Goal: Connect with others: Connect with others

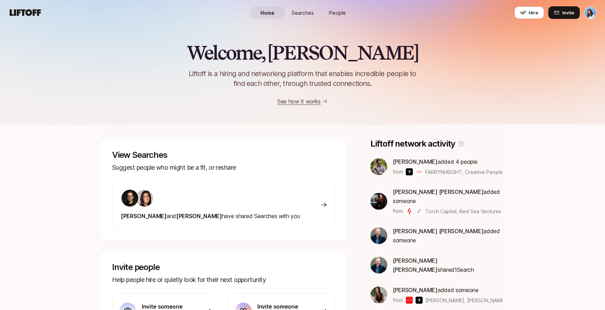
click at [338, 7] on link "People" at bounding box center [337, 12] width 35 height 13
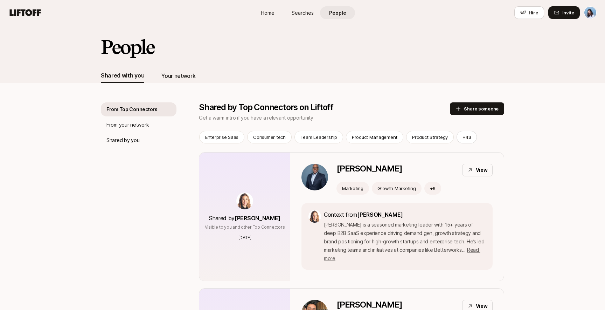
click at [181, 82] on div "Your network" at bounding box center [178, 76] width 34 height 14
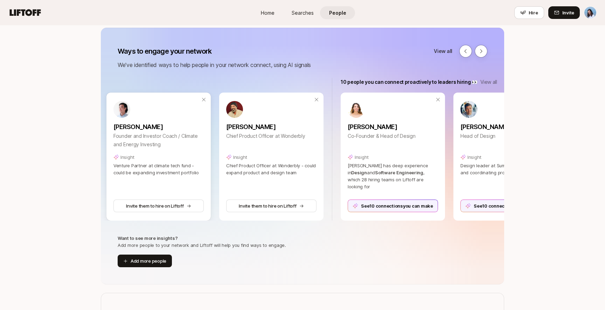
scroll to position [0, 130]
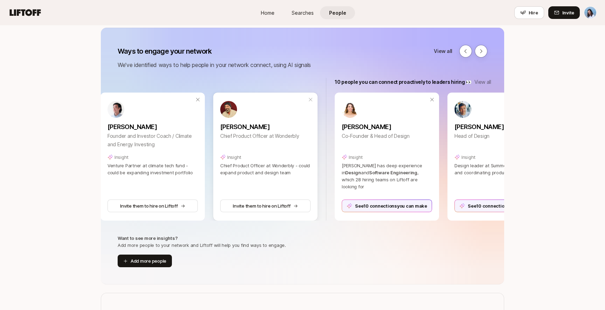
click at [312, 101] on icon at bounding box center [311, 100] width 4 height 4
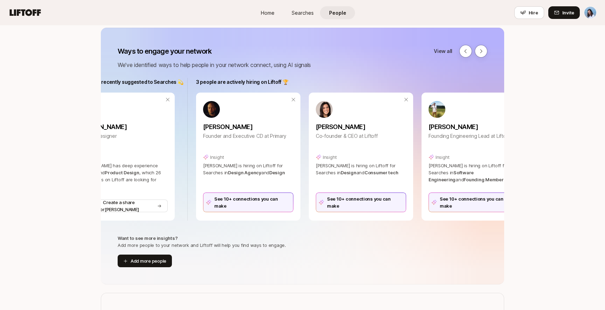
scroll to position [0, 745]
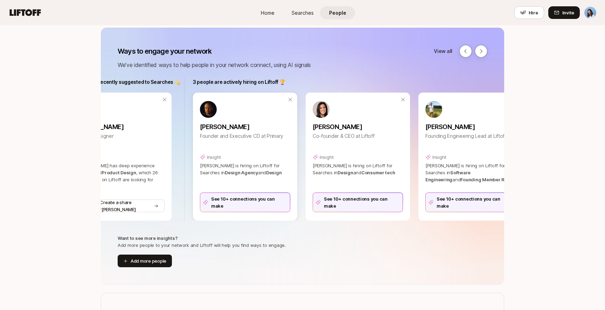
click at [271, 202] on div "See 10+ connections you can make" at bounding box center [245, 202] width 90 height 20
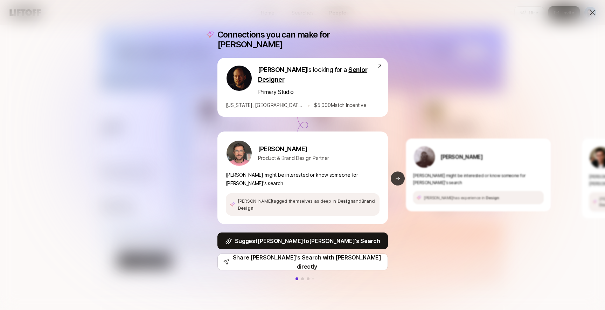
click at [400, 173] on button "Next slide" at bounding box center [398, 178] width 14 height 14
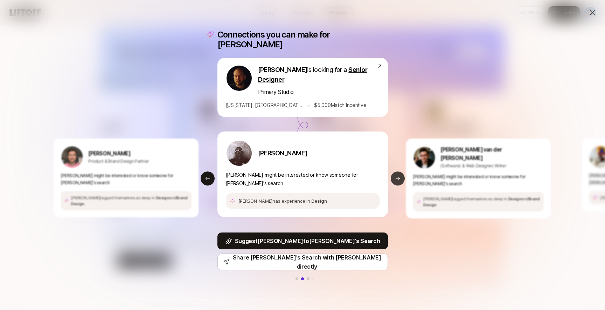
click at [400, 173] on button "Next slide" at bounding box center [398, 178] width 14 height 14
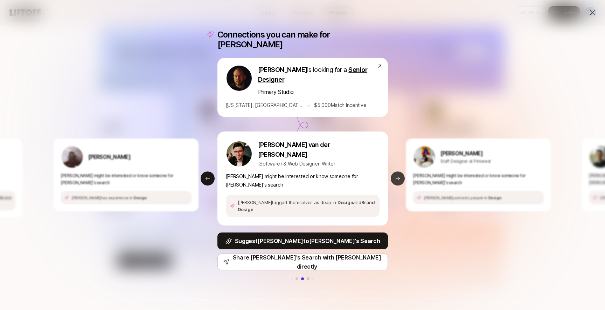
click at [400, 173] on button "Next slide" at bounding box center [398, 178] width 14 height 14
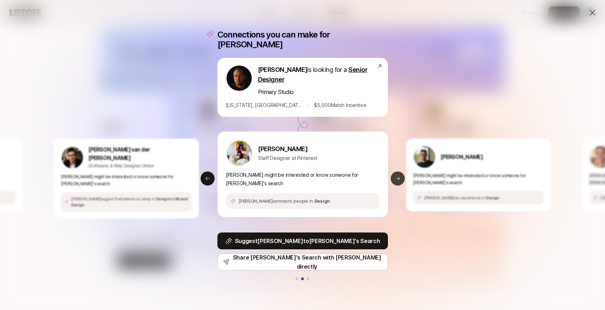
click at [400, 173] on button "Next slide" at bounding box center [398, 178] width 14 height 14
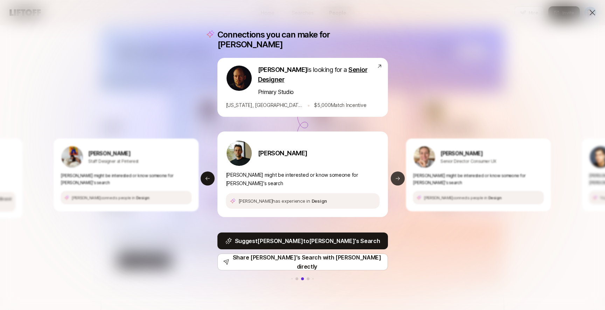
click at [400, 173] on button "Next slide" at bounding box center [398, 178] width 14 height 14
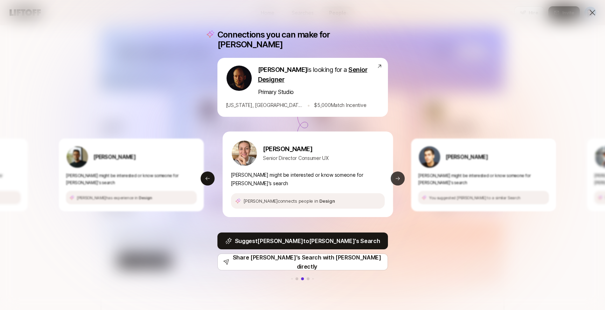
click at [400, 173] on button "Next slide" at bounding box center [398, 178] width 14 height 14
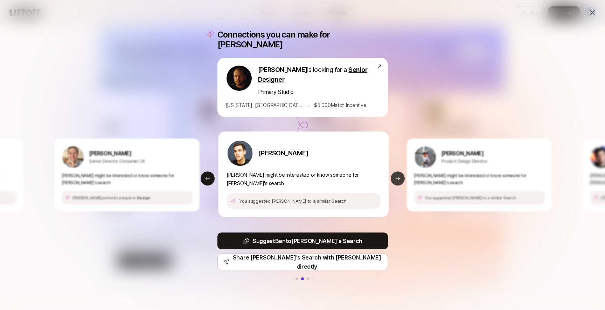
click at [400, 173] on button "Next slide" at bounding box center [398, 178] width 14 height 14
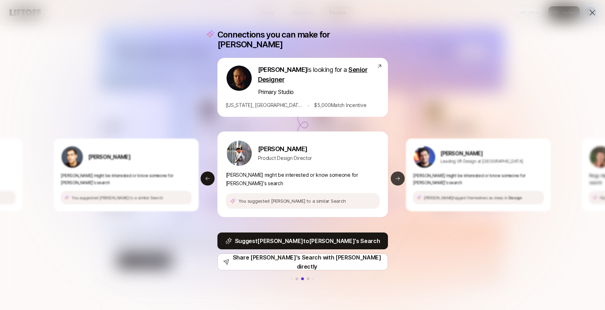
click at [400, 173] on button "Next slide" at bounding box center [398, 178] width 14 height 14
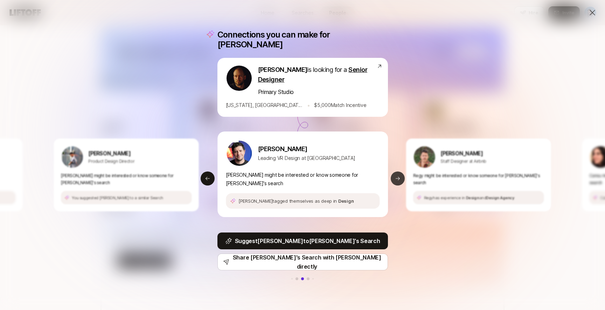
click at [400, 173] on button "Next slide" at bounding box center [398, 178] width 14 height 14
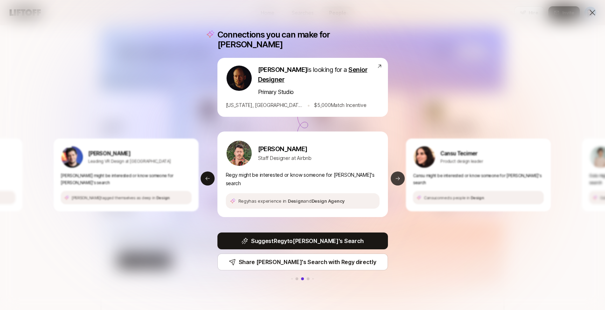
click at [400, 175] on icon at bounding box center [398, 178] width 6 height 6
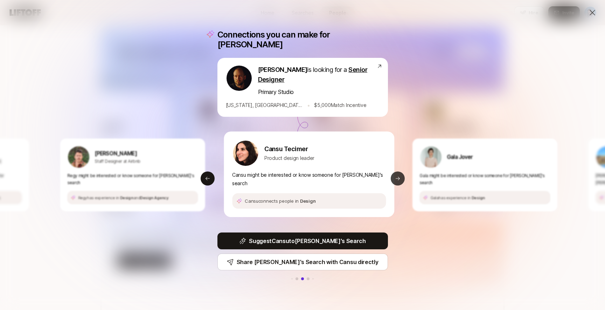
click at [400, 175] on icon at bounding box center [398, 178] width 6 height 6
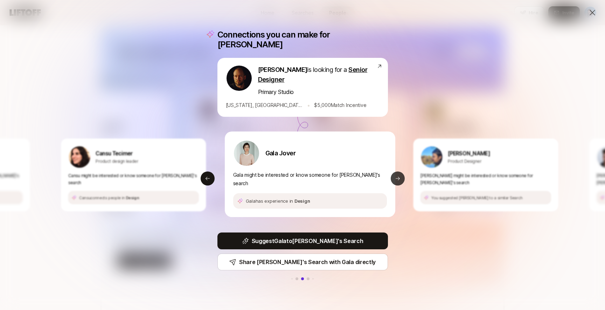
click at [400, 175] on icon at bounding box center [398, 178] width 6 height 6
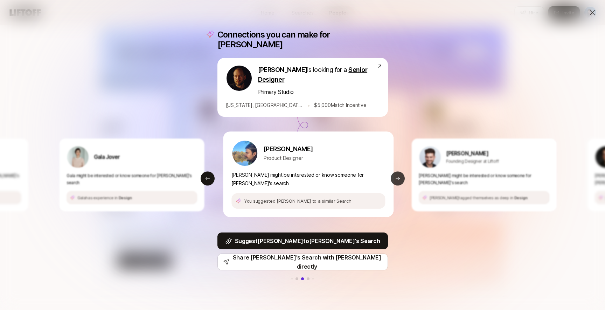
click at [400, 175] on icon at bounding box center [398, 178] width 6 height 6
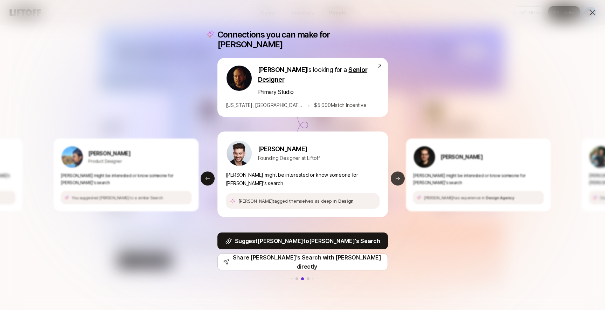
click at [400, 175] on icon at bounding box center [398, 178] width 6 height 6
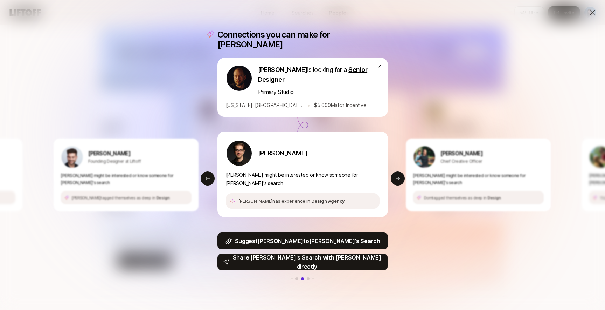
click at [343, 255] on p "Share [PERSON_NAME]'s Search with [PERSON_NAME] directly" at bounding box center [307, 261] width 150 height 18
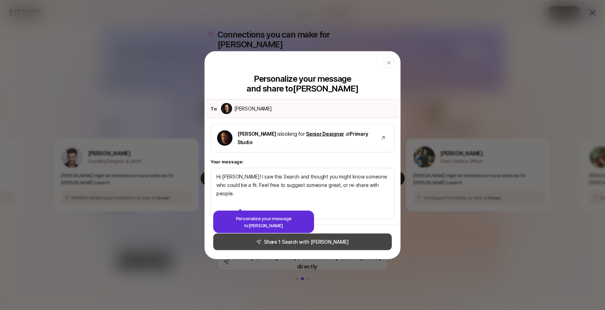
click at [318, 241] on button "Share 1 Search with [PERSON_NAME]" at bounding box center [302, 241] width 179 height 17
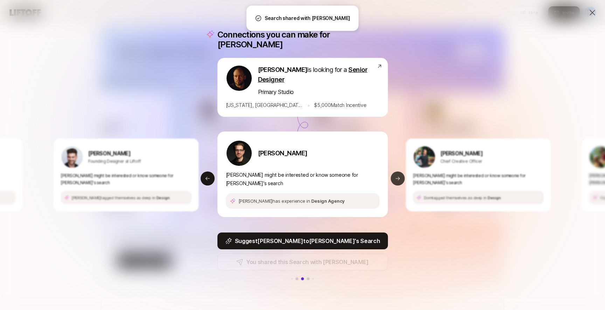
click at [400, 171] on button "Next slide" at bounding box center [398, 178] width 14 height 14
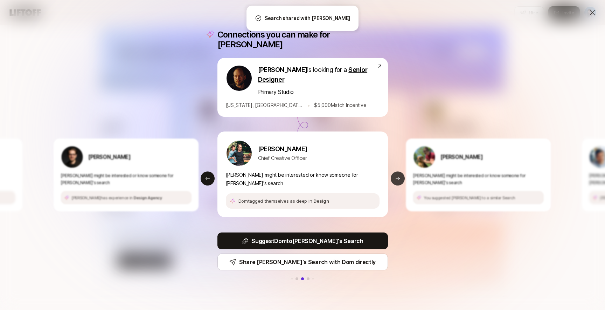
click at [400, 171] on button "Next slide" at bounding box center [398, 178] width 14 height 14
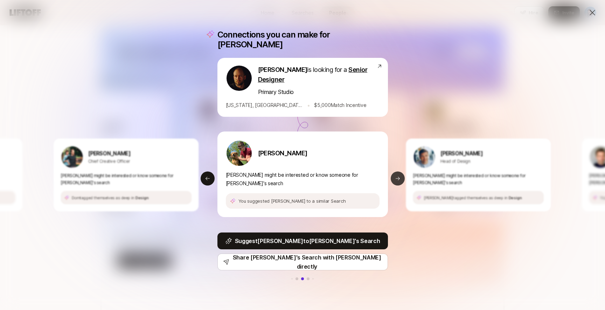
click at [401, 176] on button "Next slide" at bounding box center [398, 178] width 14 height 14
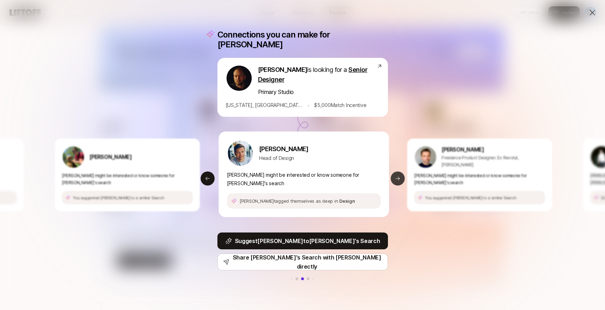
click at [401, 176] on button "Next slide" at bounding box center [398, 178] width 14 height 14
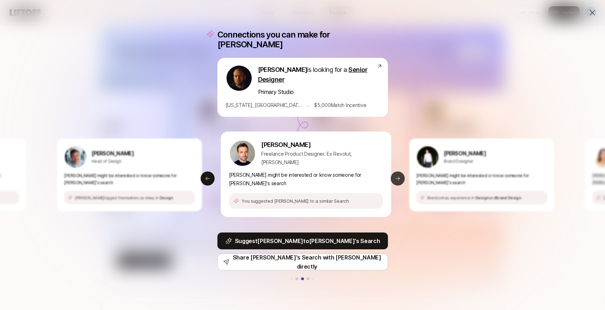
click at [401, 176] on button "Next slide" at bounding box center [398, 178] width 14 height 14
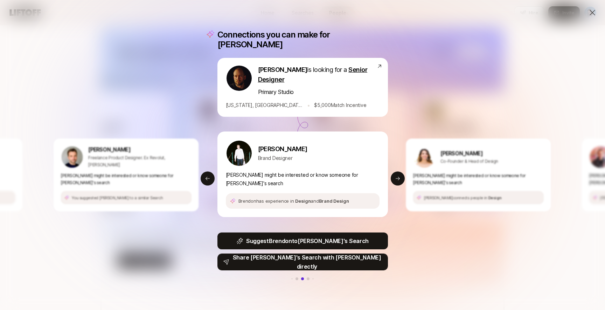
click at [351, 256] on p "Share [PERSON_NAME]'s Search with [PERSON_NAME] directly" at bounding box center [307, 261] width 150 height 18
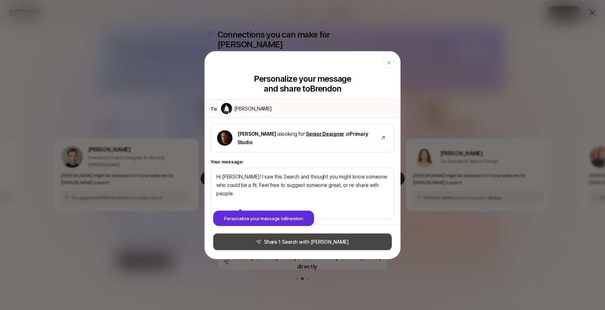
click at [327, 243] on button "Share 1 Search with [PERSON_NAME]" at bounding box center [302, 241] width 179 height 17
type textarea "x"
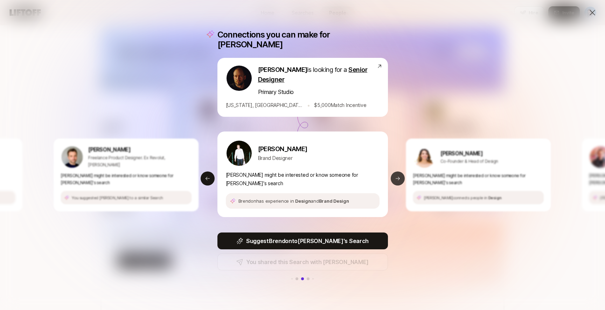
click at [399, 177] on icon at bounding box center [398, 179] width 4 height 4
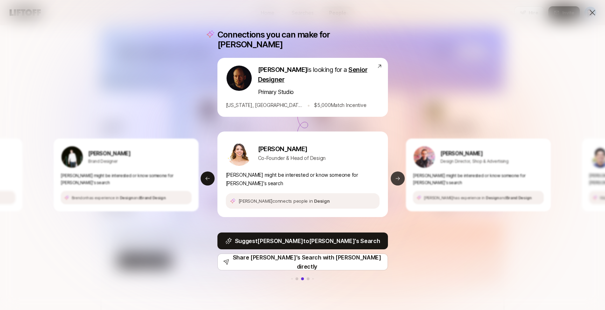
click at [399, 177] on icon at bounding box center [398, 179] width 4 height 4
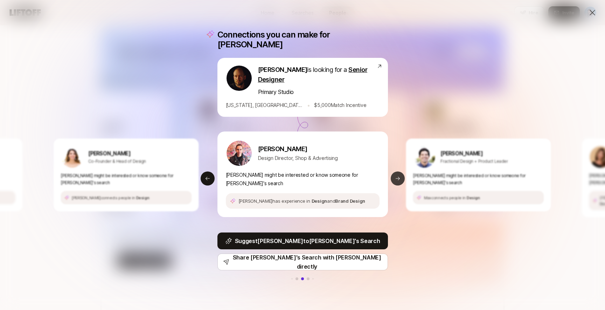
click at [399, 177] on icon at bounding box center [398, 179] width 4 height 4
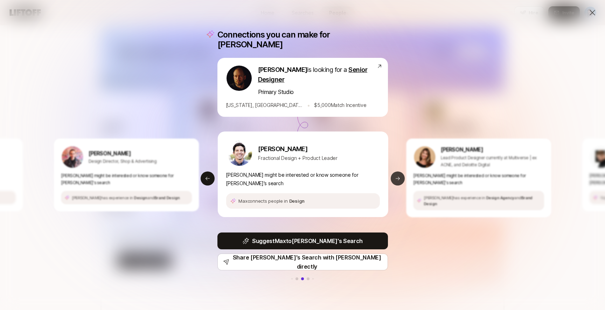
click at [399, 177] on icon at bounding box center [398, 179] width 4 height 4
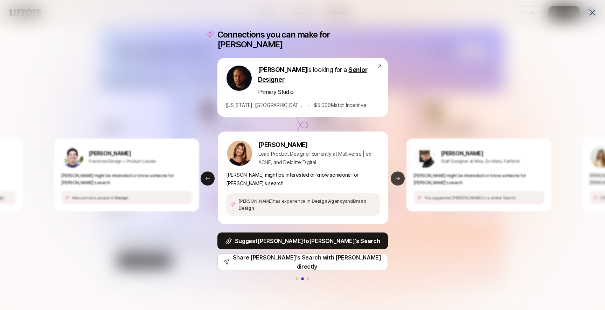
click at [399, 177] on icon at bounding box center [398, 179] width 4 height 4
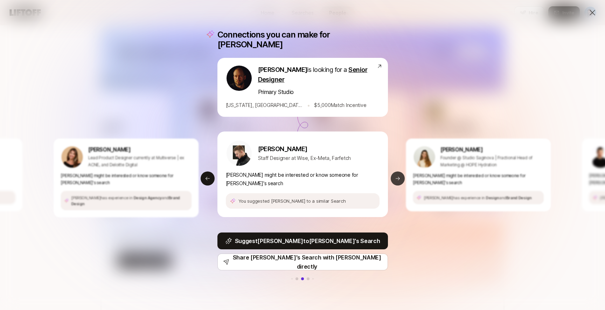
click at [399, 177] on icon at bounding box center [398, 179] width 4 height 4
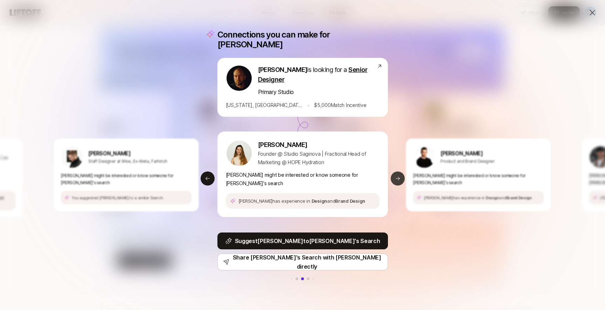
click at [399, 177] on icon at bounding box center [398, 179] width 4 height 4
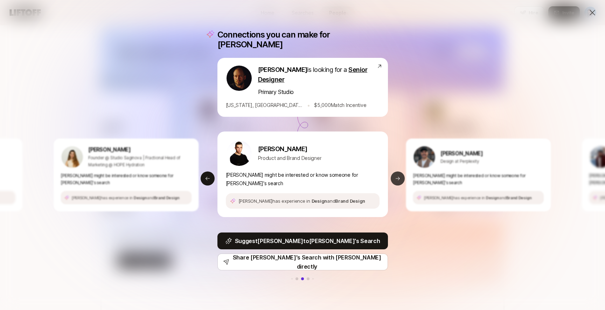
click at [399, 177] on icon at bounding box center [398, 179] width 4 height 4
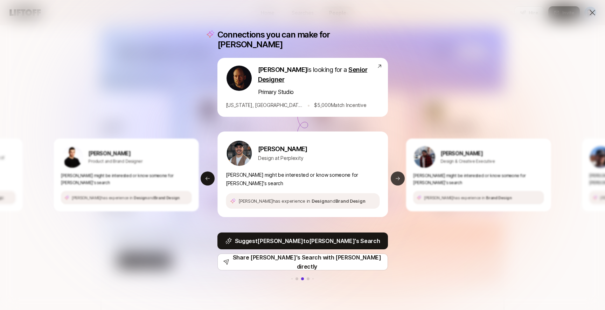
click at [399, 177] on icon at bounding box center [398, 179] width 4 height 4
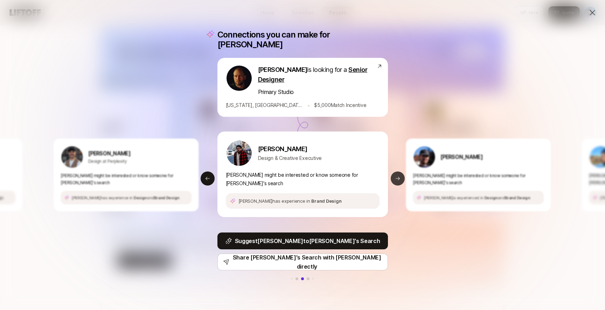
click at [399, 177] on icon at bounding box center [398, 179] width 4 height 4
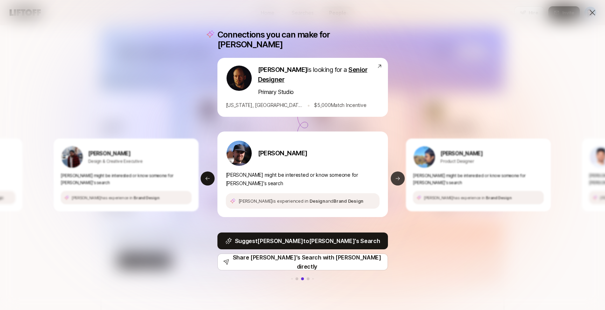
click at [399, 177] on icon at bounding box center [398, 179] width 4 height 4
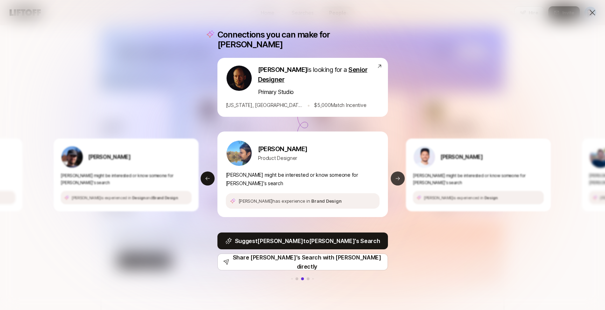
click at [399, 177] on icon at bounding box center [398, 179] width 4 height 4
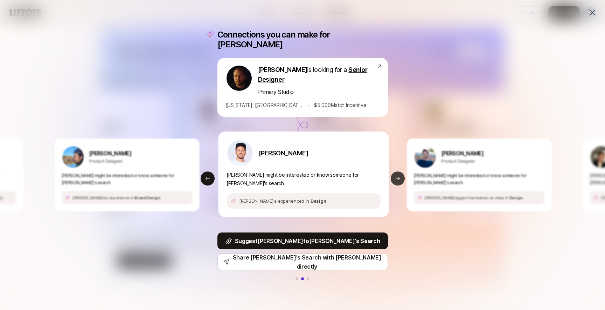
click at [399, 177] on icon at bounding box center [398, 179] width 4 height 4
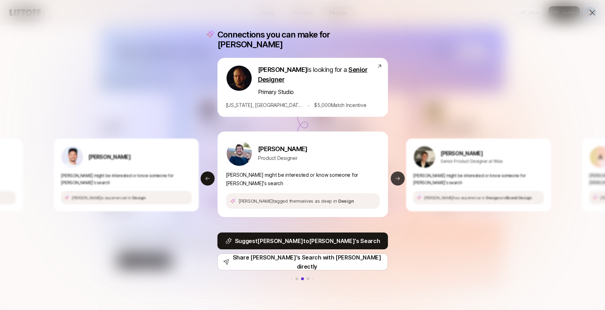
click at [399, 177] on icon at bounding box center [398, 179] width 4 height 4
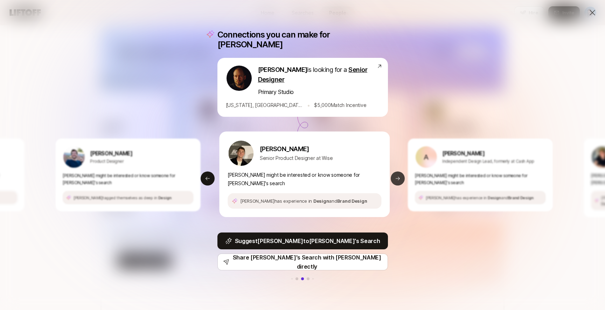
click at [399, 177] on icon at bounding box center [398, 179] width 4 height 4
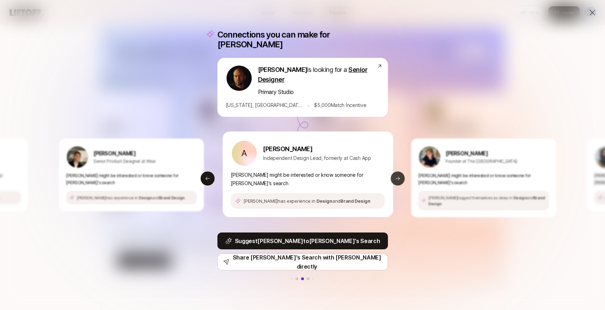
click at [399, 177] on icon at bounding box center [398, 179] width 4 height 4
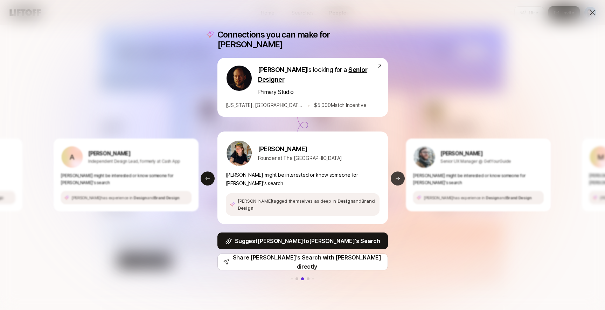
click at [399, 177] on icon at bounding box center [398, 179] width 4 height 4
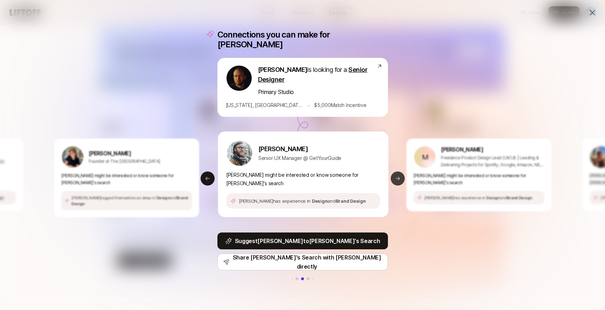
click at [399, 177] on icon at bounding box center [398, 179] width 4 height 4
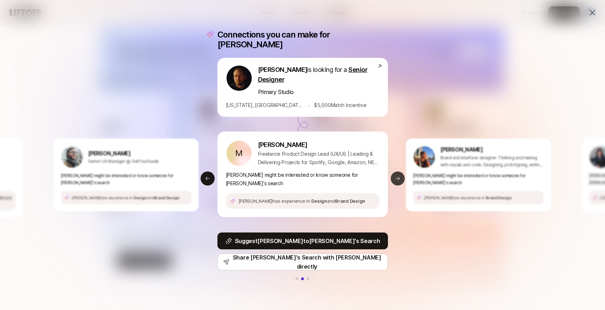
click at [399, 177] on icon at bounding box center [398, 179] width 4 height 4
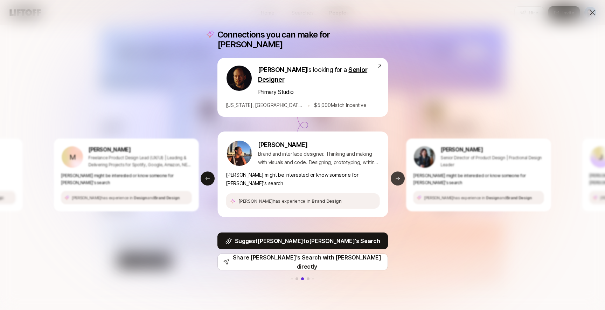
click at [399, 177] on icon at bounding box center [398, 179] width 4 height 4
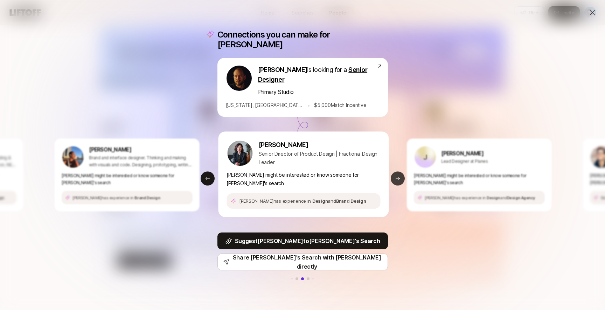
click at [399, 177] on icon at bounding box center [398, 179] width 4 height 4
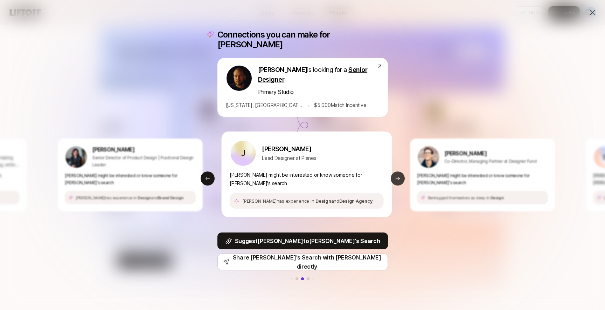
click at [399, 177] on icon at bounding box center [398, 179] width 4 height 4
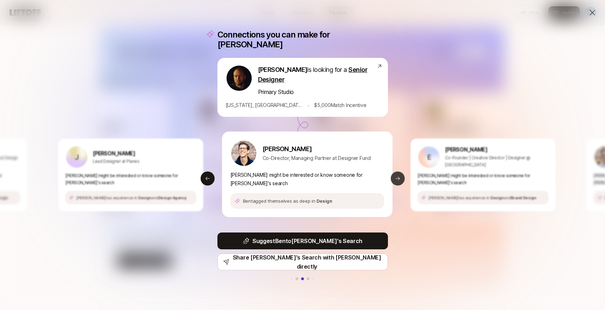
click at [399, 177] on icon at bounding box center [398, 179] width 4 height 4
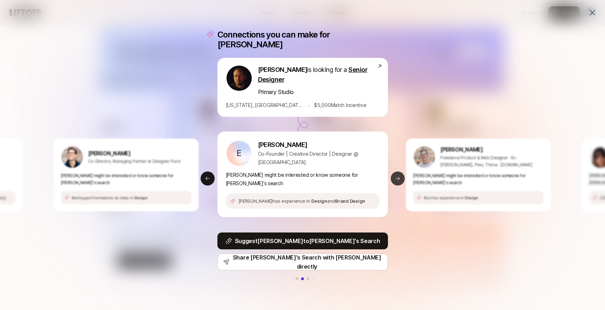
click at [399, 177] on icon at bounding box center [398, 179] width 4 height 4
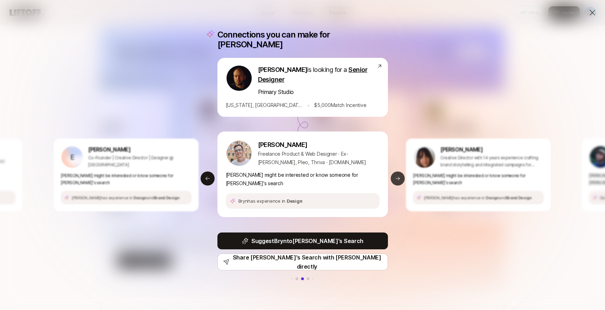
click at [399, 177] on icon at bounding box center [398, 179] width 4 height 4
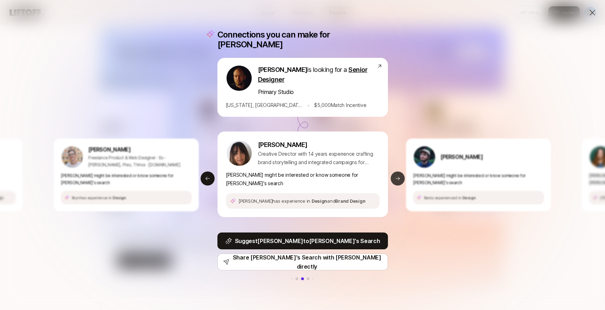
click at [399, 177] on icon at bounding box center [398, 179] width 4 height 4
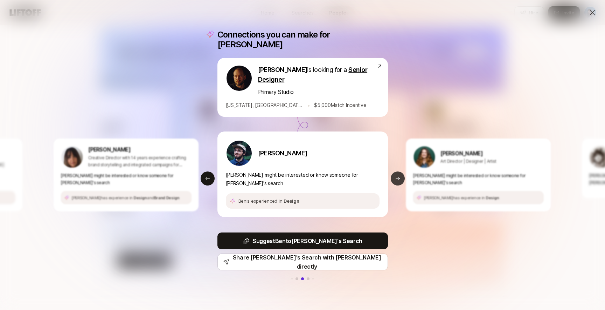
click at [398, 177] on icon at bounding box center [398, 179] width 4 height 4
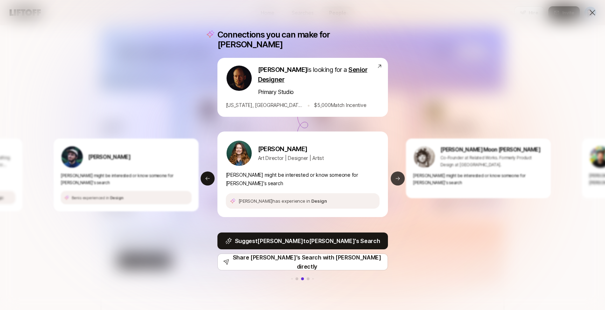
click at [398, 177] on icon at bounding box center [398, 179] width 4 height 4
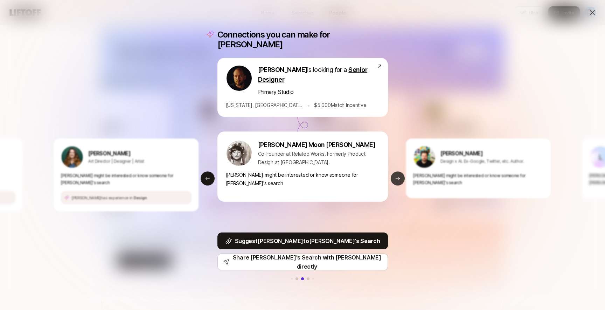
click at [398, 177] on icon at bounding box center [398, 179] width 4 height 4
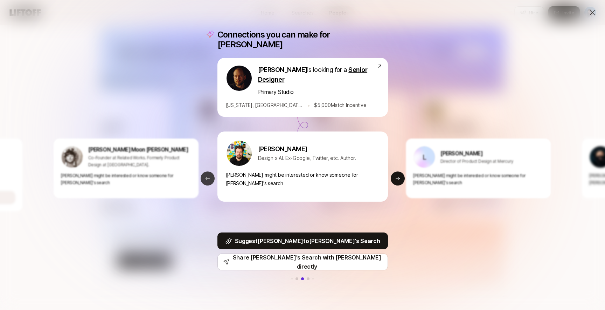
click at [208, 175] on icon at bounding box center [208, 178] width 6 height 6
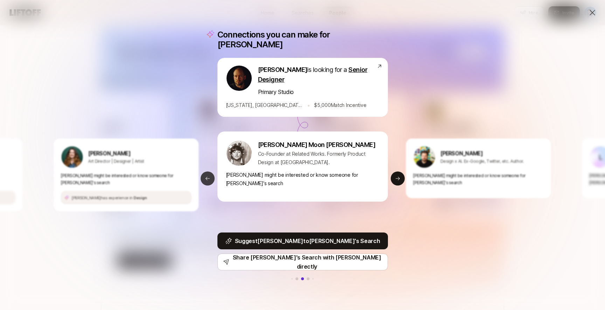
click at [208, 175] on icon at bounding box center [208, 178] width 6 height 6
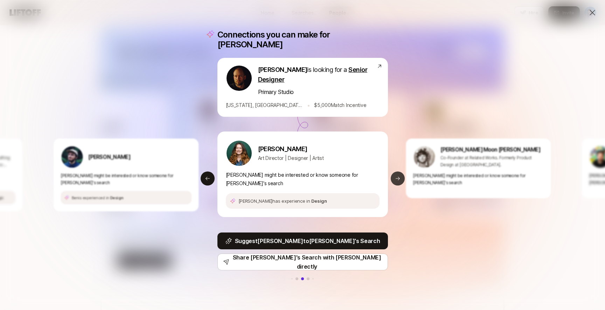
click at [400, 177] on icon at bounding box center [398, 179] width 4 height 4
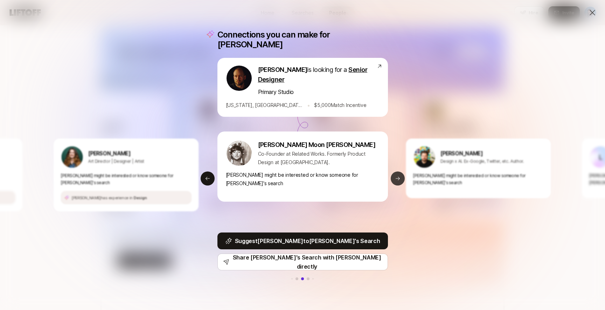
click at [400, 175] on icon at bounding box center [398, 178] width 6 height 6
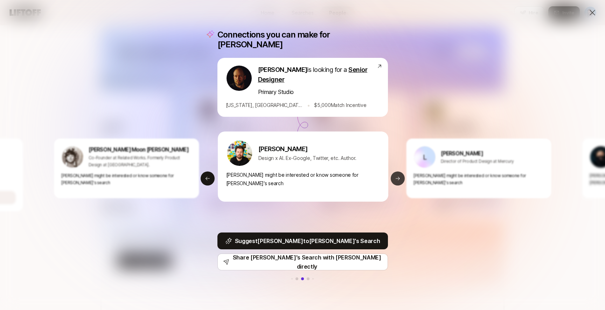
click at [400, 175] on icon at bounding box center [398, 178] width 6 height 6
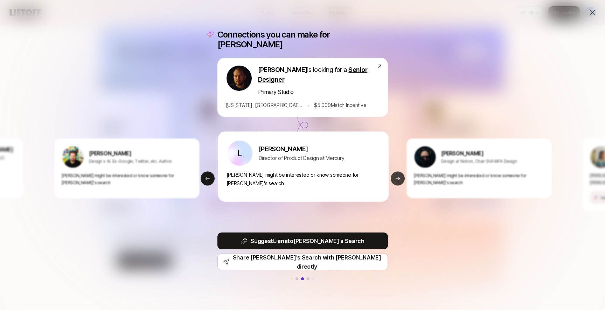
click at [400, 175] on icon at bounding box center [398, 178] width 6 height 6
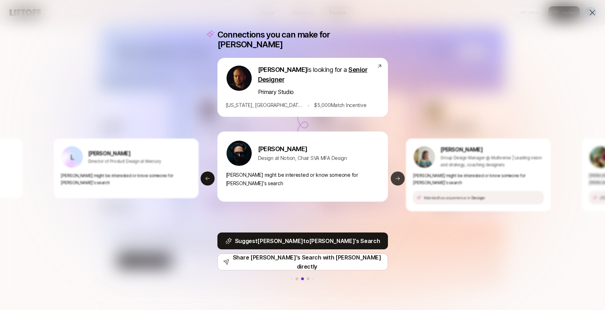
click at [400, 175] on icon at bounding box center [398, 178] width 6 height 6
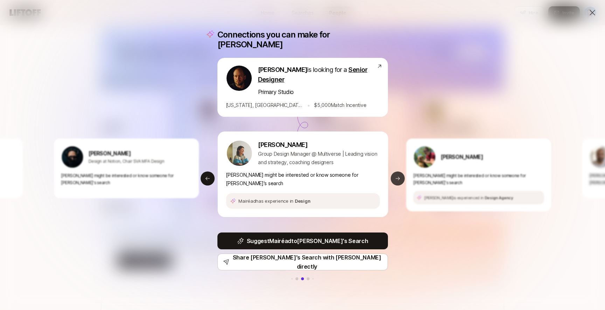
click at [400, 175] on icon at bounding box center [398, 178] width 6 height 6
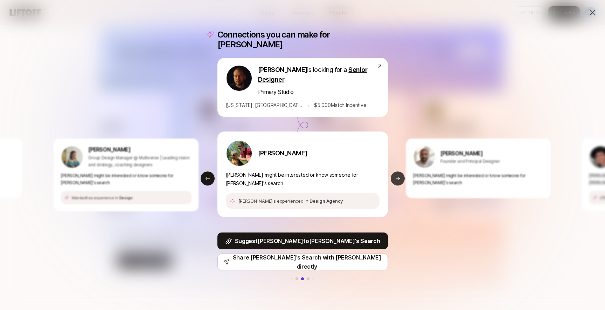
click at [400, 175] on icon at bounding box center [398, 178] width 6 height 6
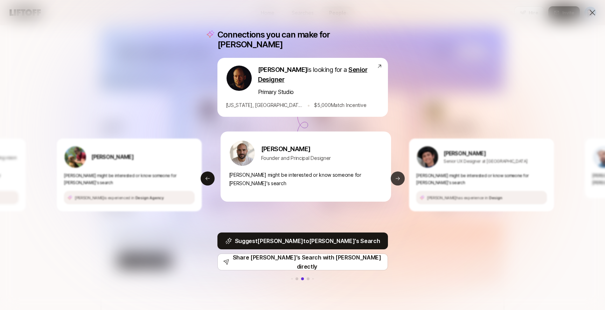
click at [400, 175] on icon at bounding box center [398, 178] width 6 height 6
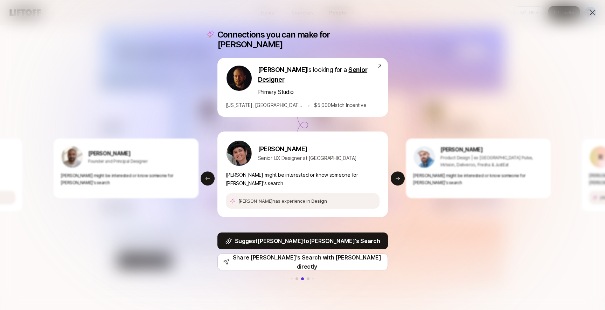
click at [594, 12] on icon at bounding box center [592, 12] width 8 height 8
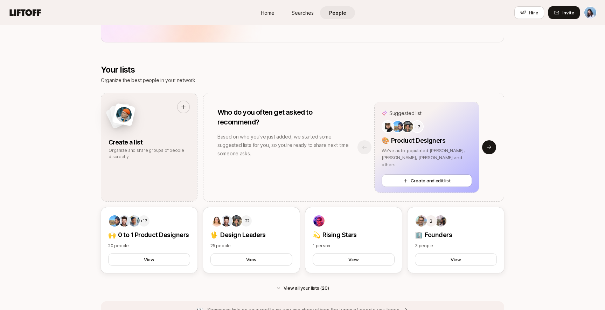
scroll to position [551, 0]
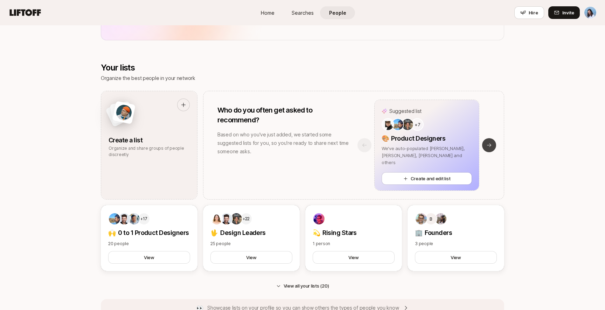
click at [491, 145] on icon at bounding box center [489, 145] width 4 height 4
click at [489, 143] on icon at bounding box center [489, 145] width 6 height 6
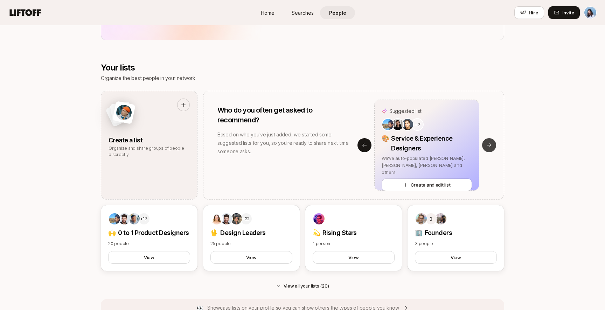
click at [489, 143] on icon at bounding box center [489, 145] width 6 height 6
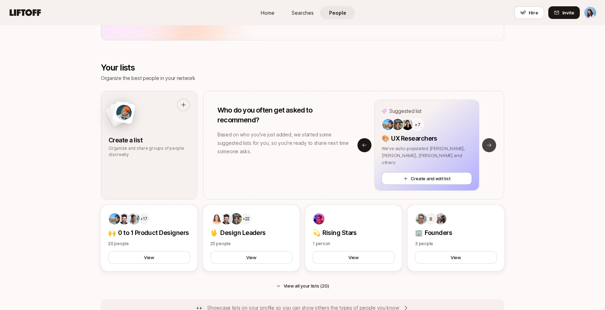
click at [493, 145] on button "Next slide" at bounding box center [489, 145] width 14 height 14
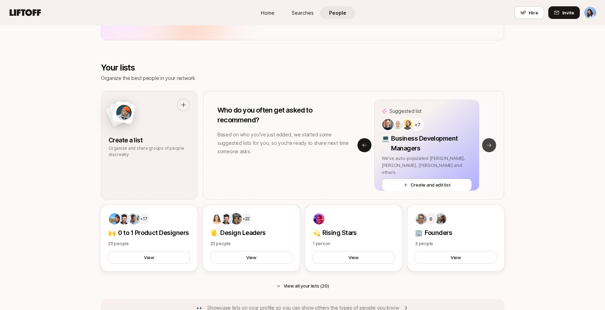
click at [491, 140] on button "Next slide" at bounding box center [489, 145] width 14 height 14
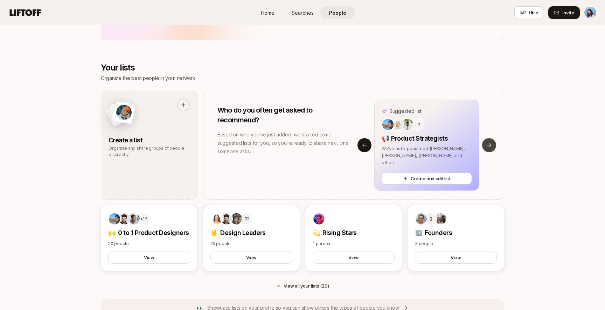
click at [490, 141] on button "Next slide" at bounding box center [489, 145] width 14 height 14
click at [491, 144] on icon at bounding box center [489, 145] width 6 height 6
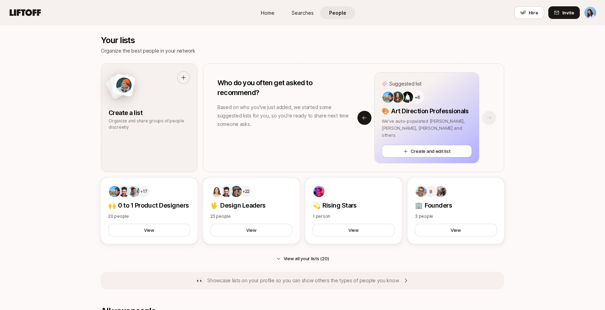
scroll to position [596, 0]
